Goal: Navigation & Orientation: Find specific page/section

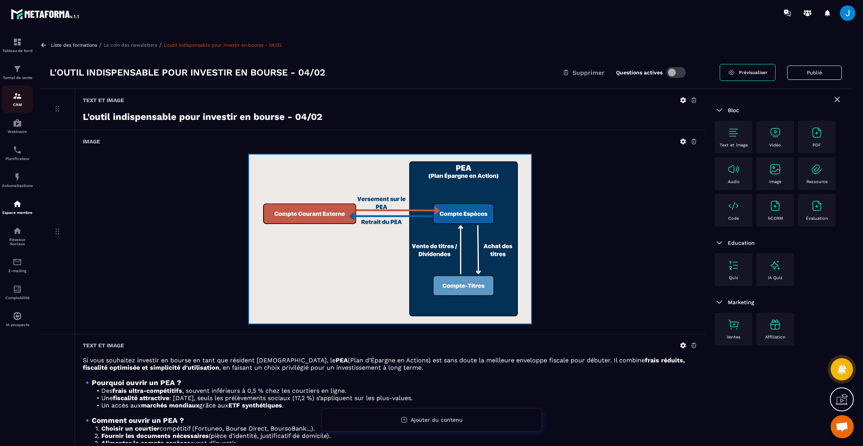
click at [13, 97] on img at bounding box center [17, 95] width 9 height 9
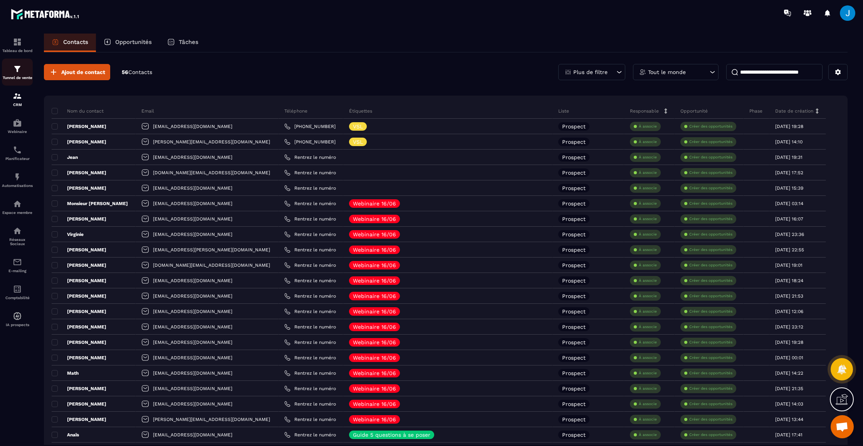
click at [23, 67] on div "Tunnel de vente" at bounding box center [17, 71] width 31 height 15
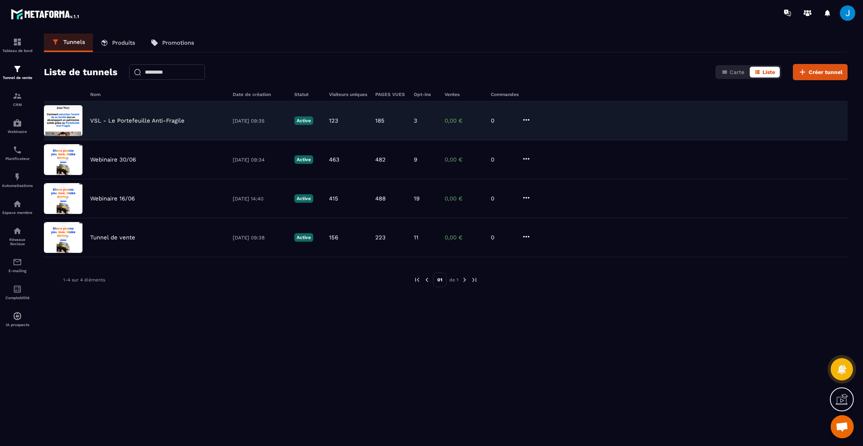
click at [141, 120] on p "VSL - Le Portefeuille Anti-Fragile" at bounding box center [137, 120] width 94 height 7
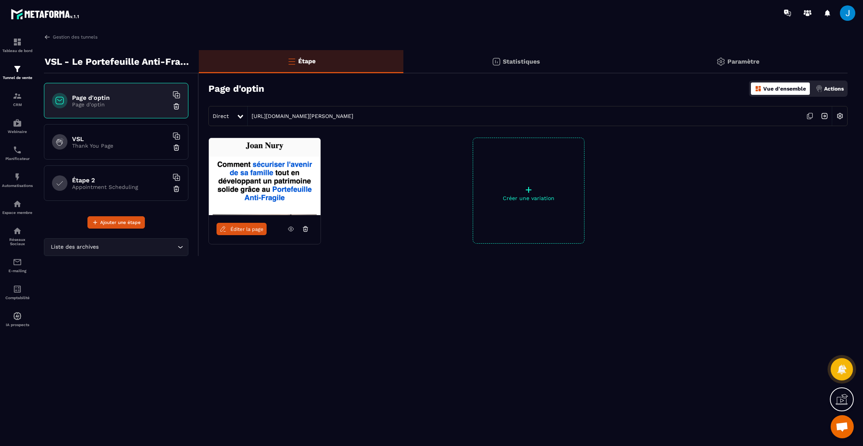
click at [810, 114] on icon at bounding box center [810, 116] width 15 height 15
click at [17, 74] on div "Tunnel de vente" at bounding box center [17, 71] width 31 height 15
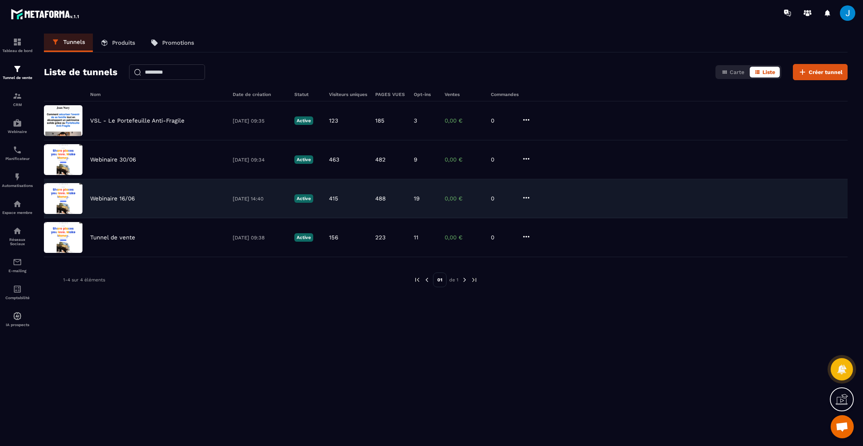
click at [131, 218] on div "Webinaire 16/06 [DATE] 14:40 Active 415 488 19 0,00 € 0" at bounding box center [446, 237] width 804 height 39
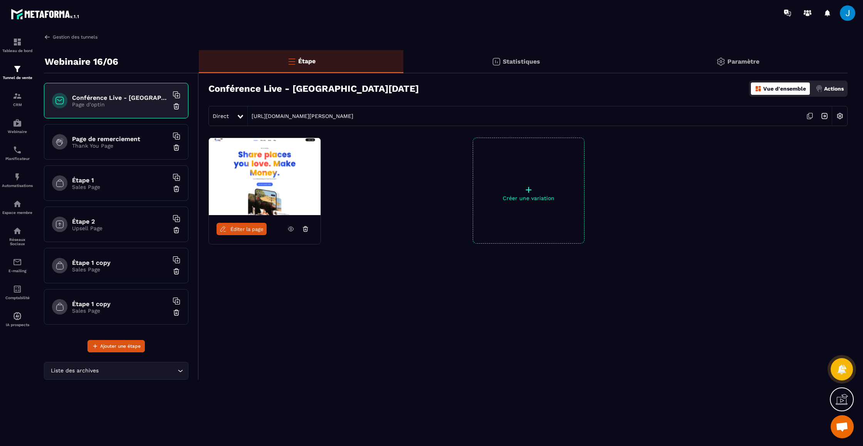
click at [49, 34] on img at bounding box center [47, 37] width 7 height 7
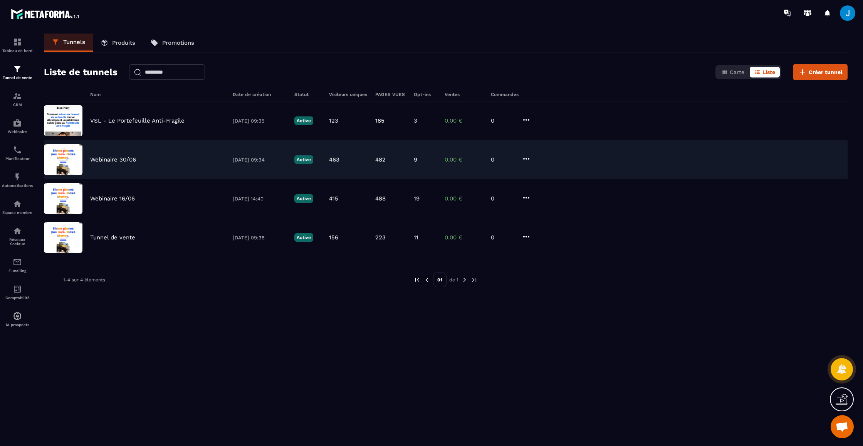
click at [139, 179] on div "Webinaire 30/06 [DATE] 09:34 Active 463 482 9 0,00 € 0" at bounding box center [446, 198] width 804 height 39
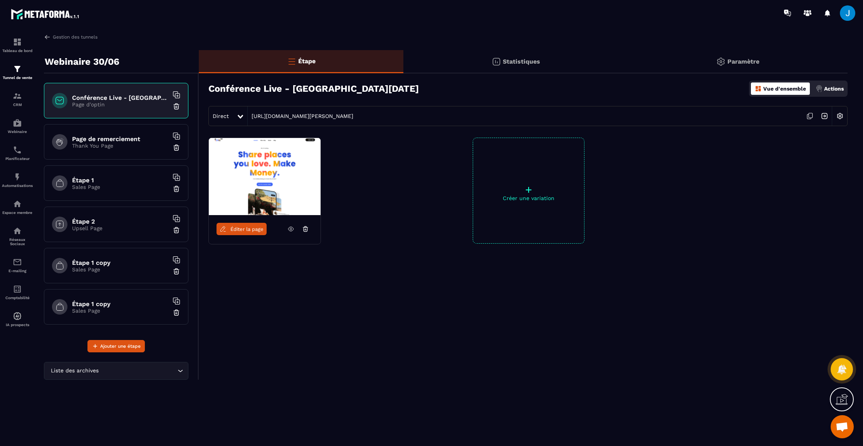
click at [808, 114] on icon at bounding box center [810, 116] width 15 height 15
click at [18, 73] on img at bounding box center [17, 68] width 9 height 9
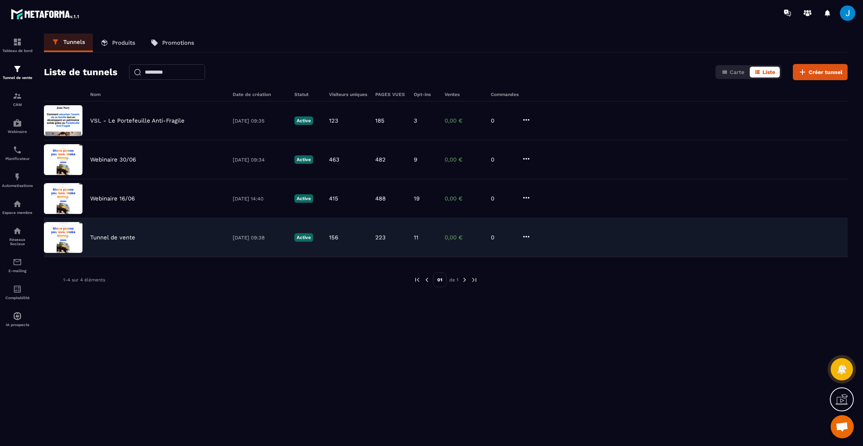
click at [107, 237] on p "Tunnel de vente" at bounding box center [112, 237] width 45 height 7
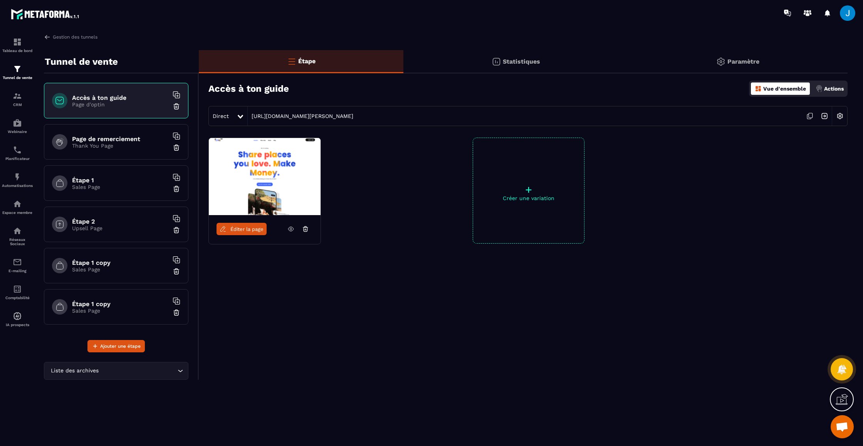
click at [291, 228] on icon at bounding box center [291, 229] width 2 height 2
click at [46, 37] on img at bounding box center [47, 37] width 7 height 7
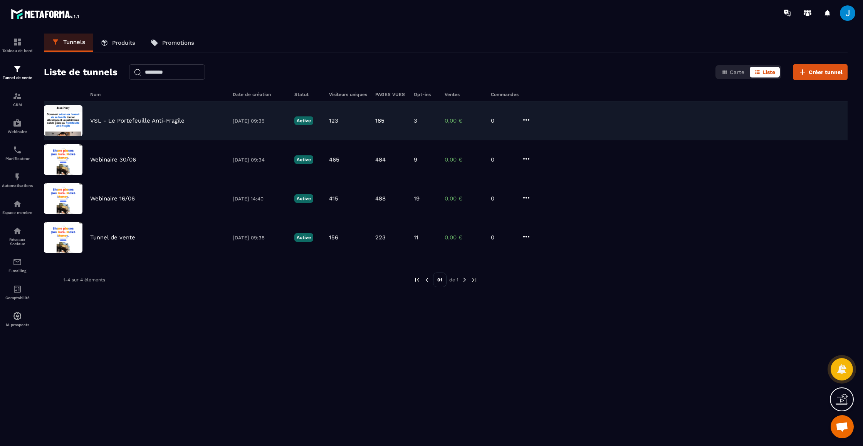
click at [121, 121] on p "VSL - Le Portefeuille Anti-Fragile" at bounding box center [137, 120] width 94 height 7
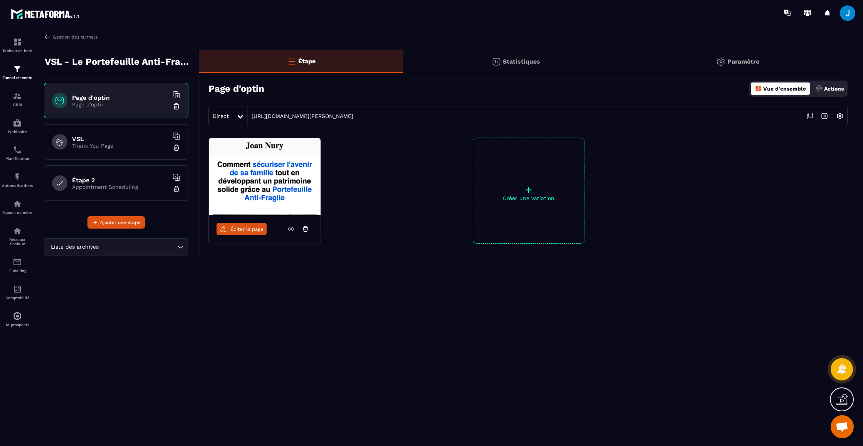
click at [810, 114] on icon at bounding box center [810, 116] width 15 height 15
click at [289, 230] on icon at bounding box center [290, 228] width 7 height 7
